Goal: Information Seeking & Learning: Learn about a topic

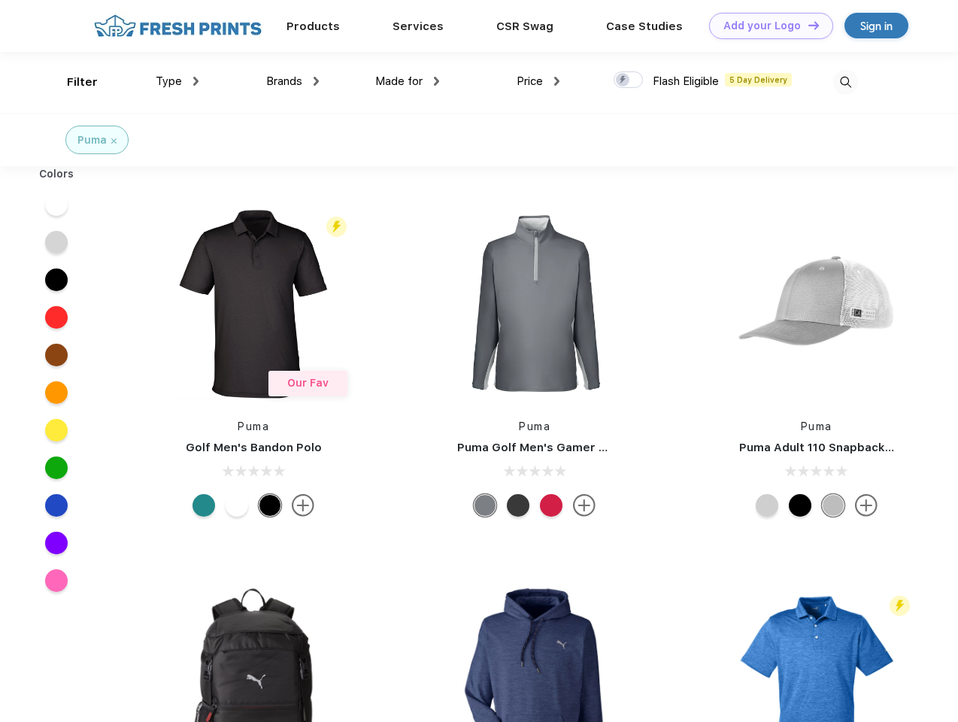
click at [765, 26] on link "Add your Logo Design Tool" at bounding box center [771, 26] width 124 height 26
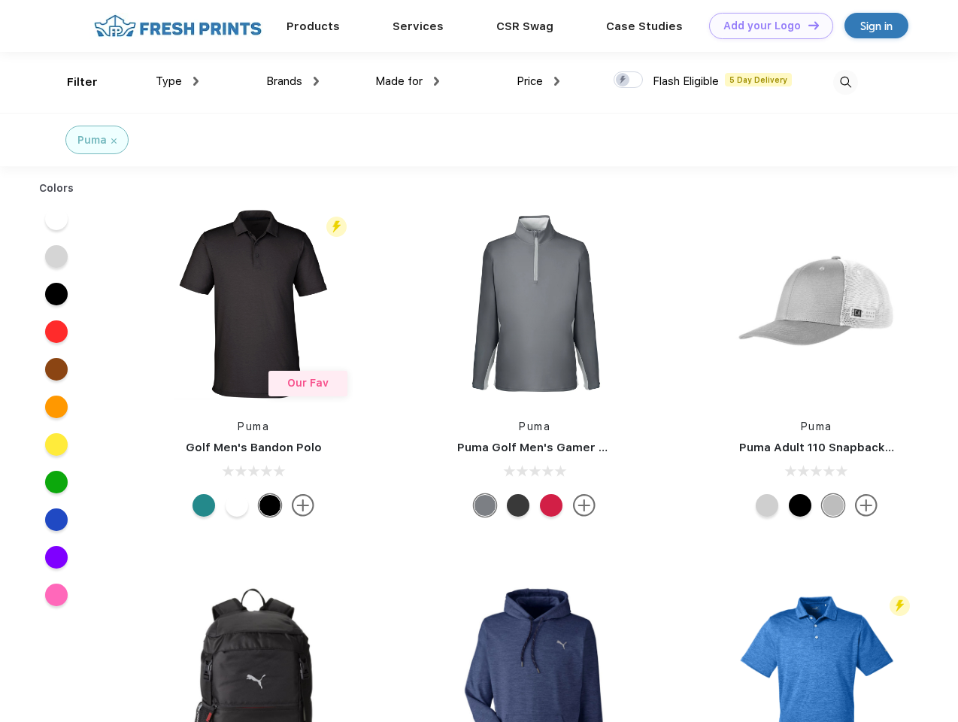
click at [0, 0] on div "Design Tool" at bounding box center [0, 0] width 0 height 0
click at [806, 25] on link "Add your Logo Design Tool" at bounding box center [771, 26] width 124 height 26
click at [72, 82] on div "Filter" at bounding box center [82, 82] width 31 height 17
click at [177, 81] on span "Type" at bounding box center [169, 81] width 26 height 14
click at [292, 81] on span "Brands" at bounding box center [284, 81] width 36 height 14
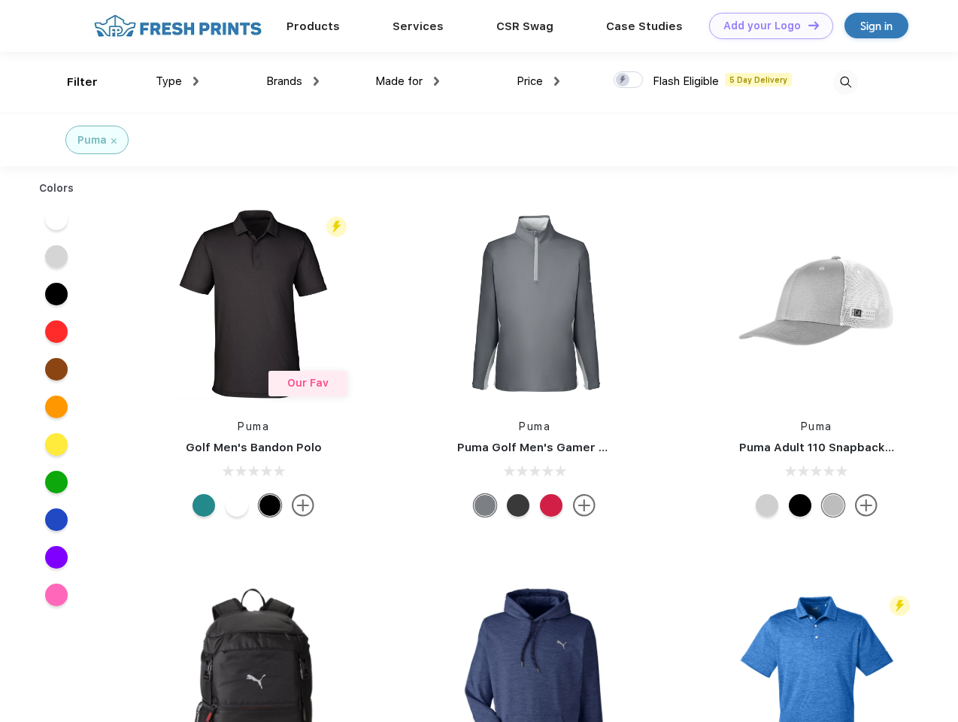
click at [407, 81] on span "Made for" at bounding box center [398, 81] width 47 height 14
click at [538, 81] on span "Price" at bounding box center [529, 81] width 26 height 14
click at [628, 80] on div at bounding box center [627, 79] width 29 height 17
click at [623, 80] on input "checkbox" at bounding box center [618, 76] width 10 height 10
click at [845, 82] on img at bounding box center [845, 82] width 25 height 25
